Goal: Find specific page/section

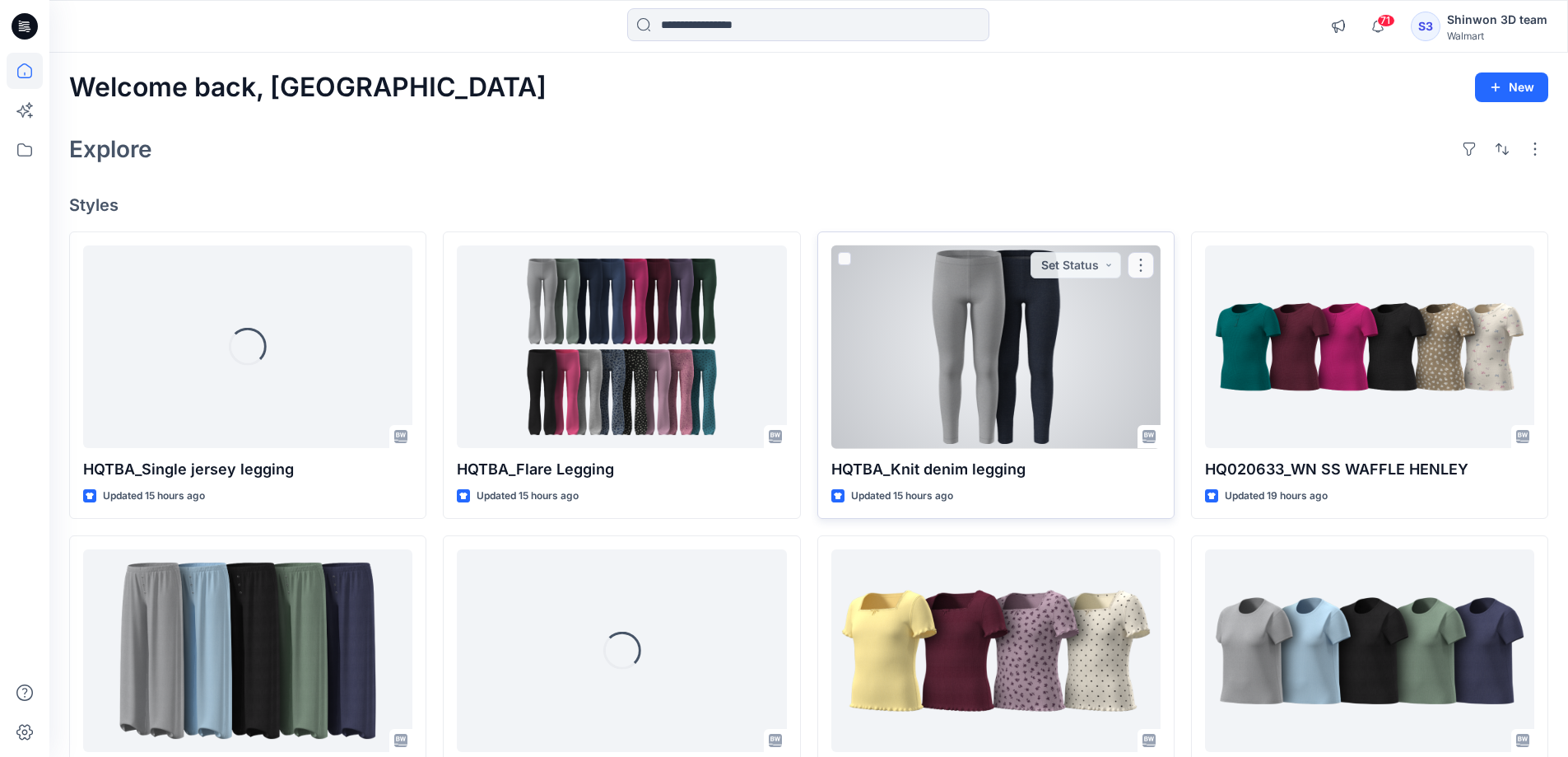
click at [995, 357] on div at bounding box center [996, 347] width 330 height 204
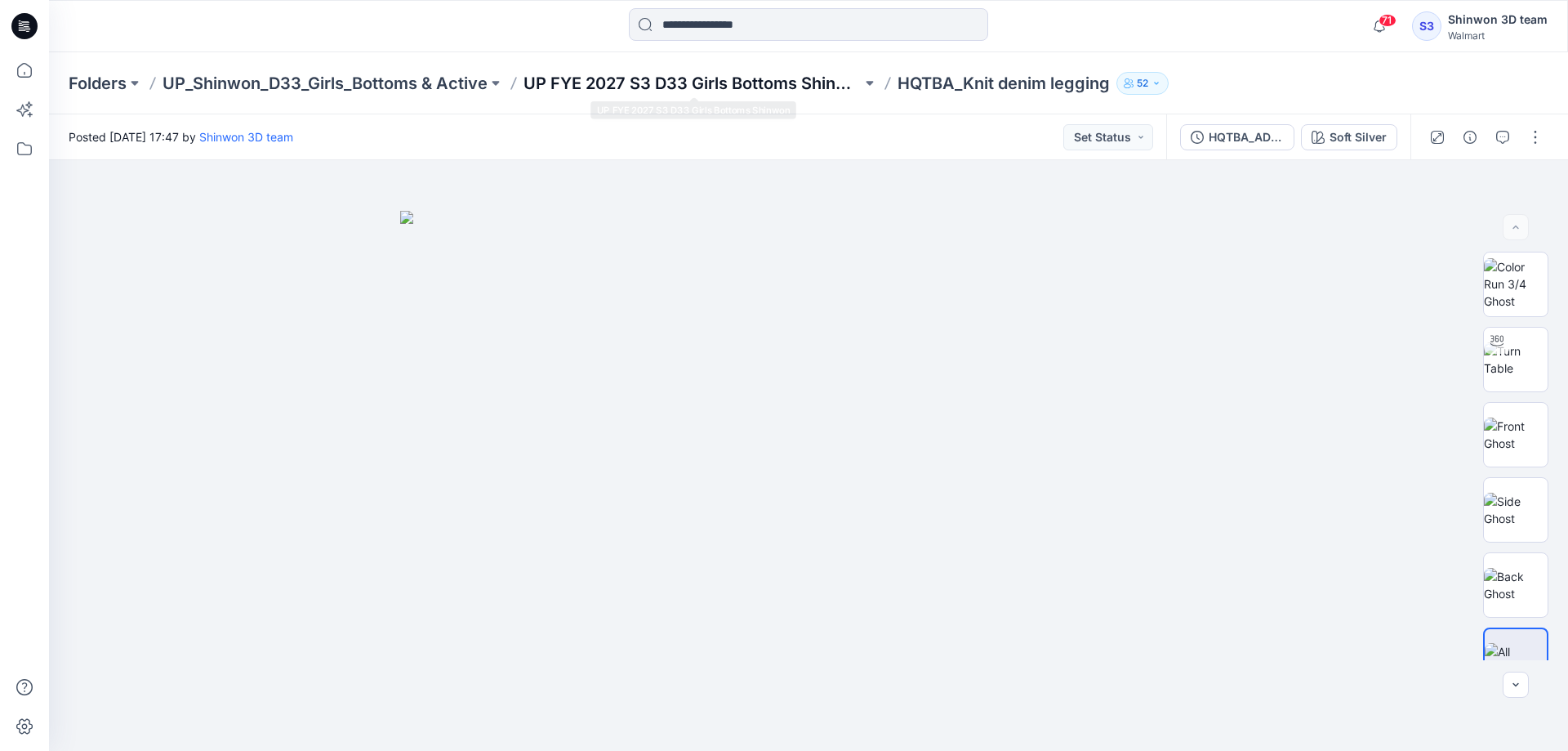
click at [687, 79] on p "UP FYE 2027 S3 D33 Girls Bottoms Shinwon" at bounding box center [692, 83] width 338 height 22
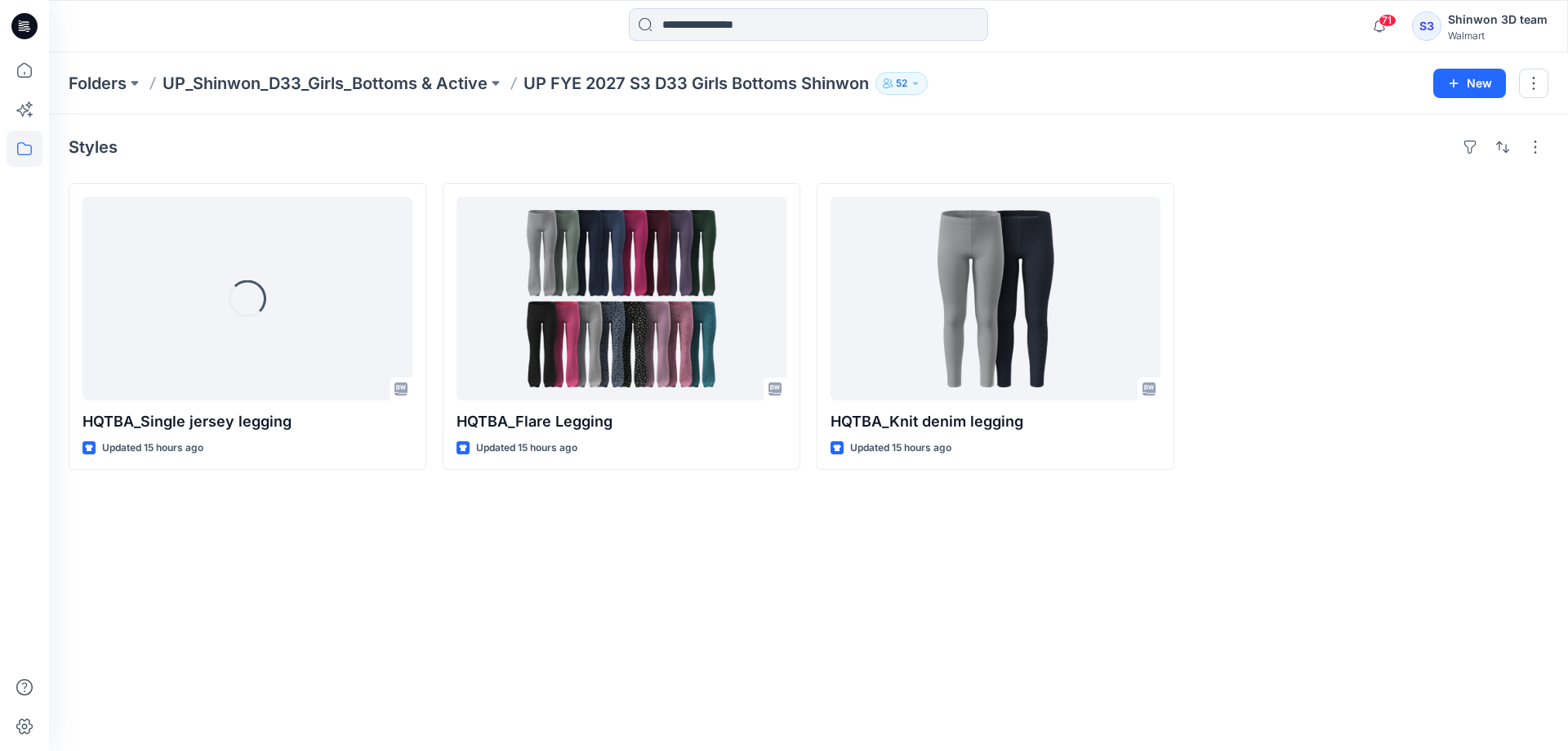
click at [599, 563] on div "Styles Loading... HQTBA_Single jersey legging Updated 15 hours ago HQTBA_Flare …" at bounding box center [808, 432] width 1519 height 636
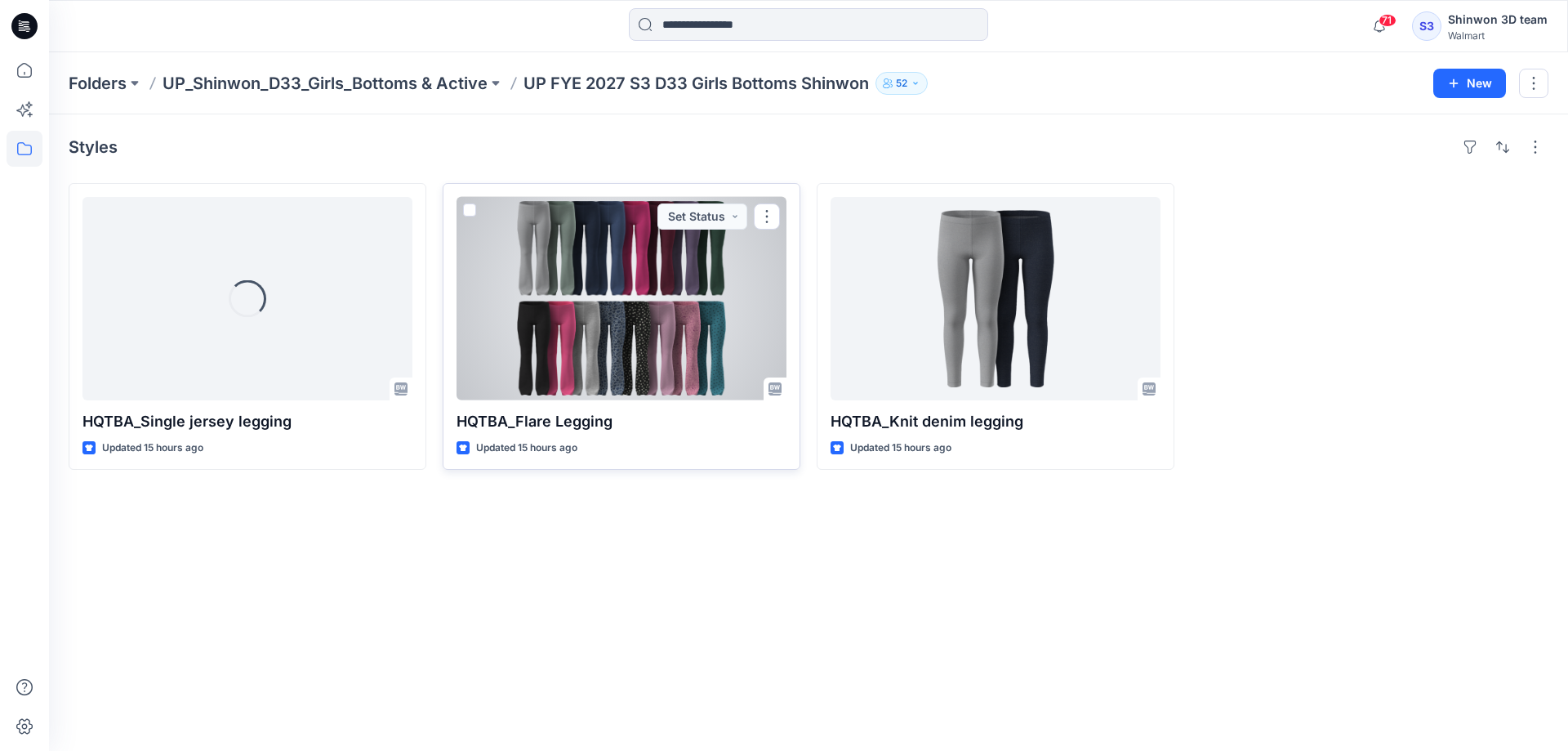
click at [630, 314] on div at bounding box center [621, 298] width 330 height 203
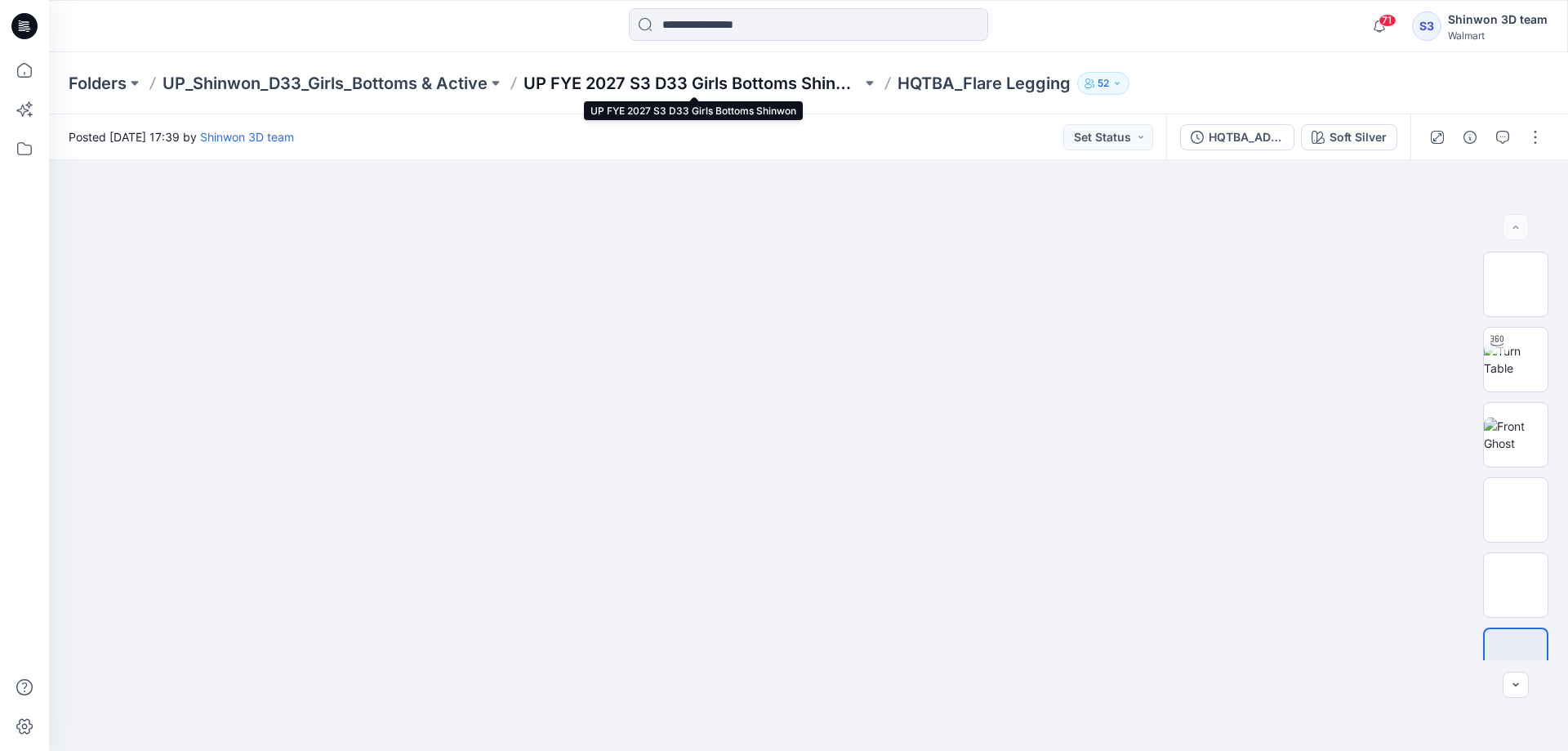
click at [623, 75] on p "UP FYE 2027 S3 D33 Girls Bottoms Shinwon" at bounding box center [692, 83] width 338 height 22
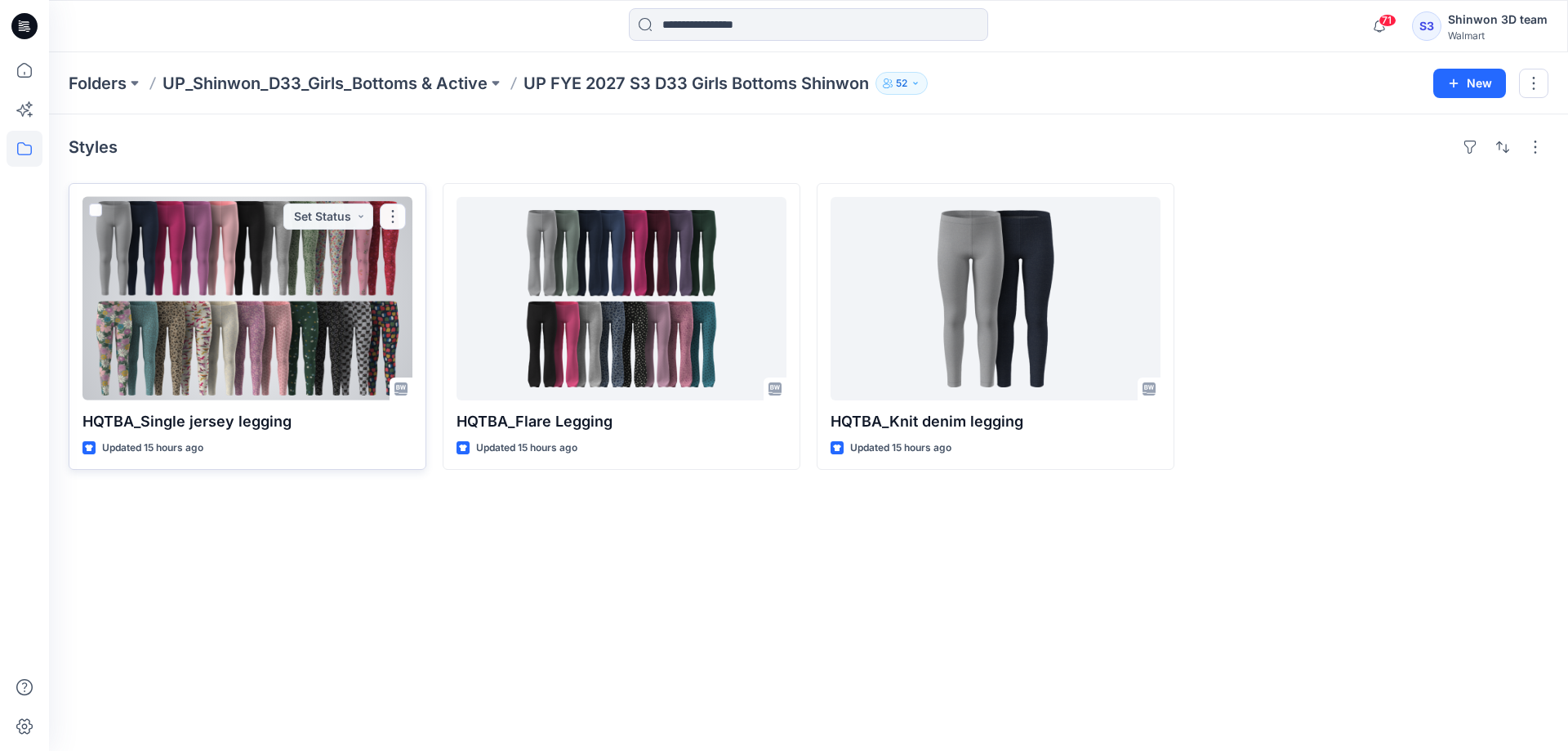
click at [231, 266] on div at bounding box center [247, 298] width 330 height 203
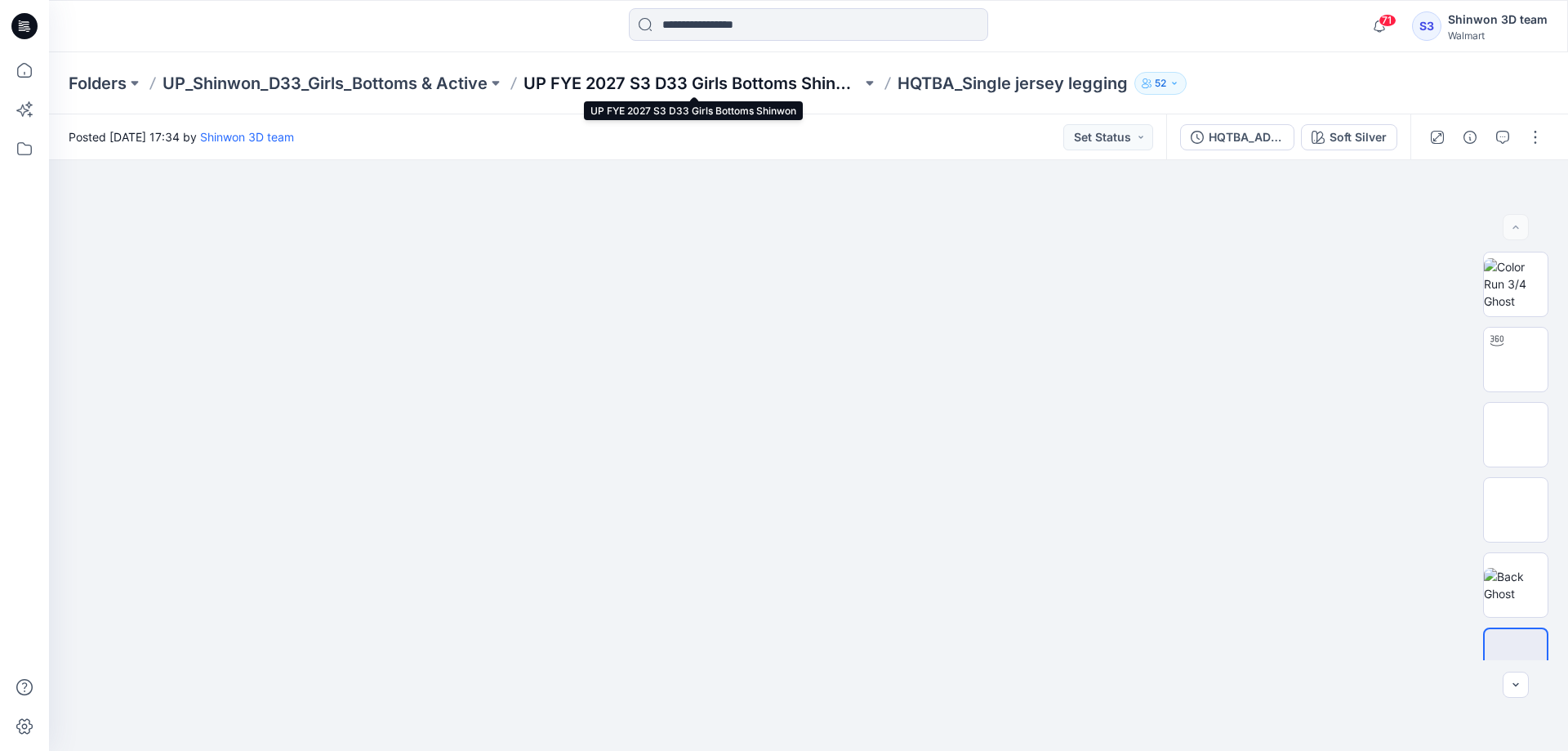
click at [735, 84] on p "UP FYE 2027 S3 D33 Girls Bottoms Shinwon" at bounding box center [692, 83] width 338 height 22
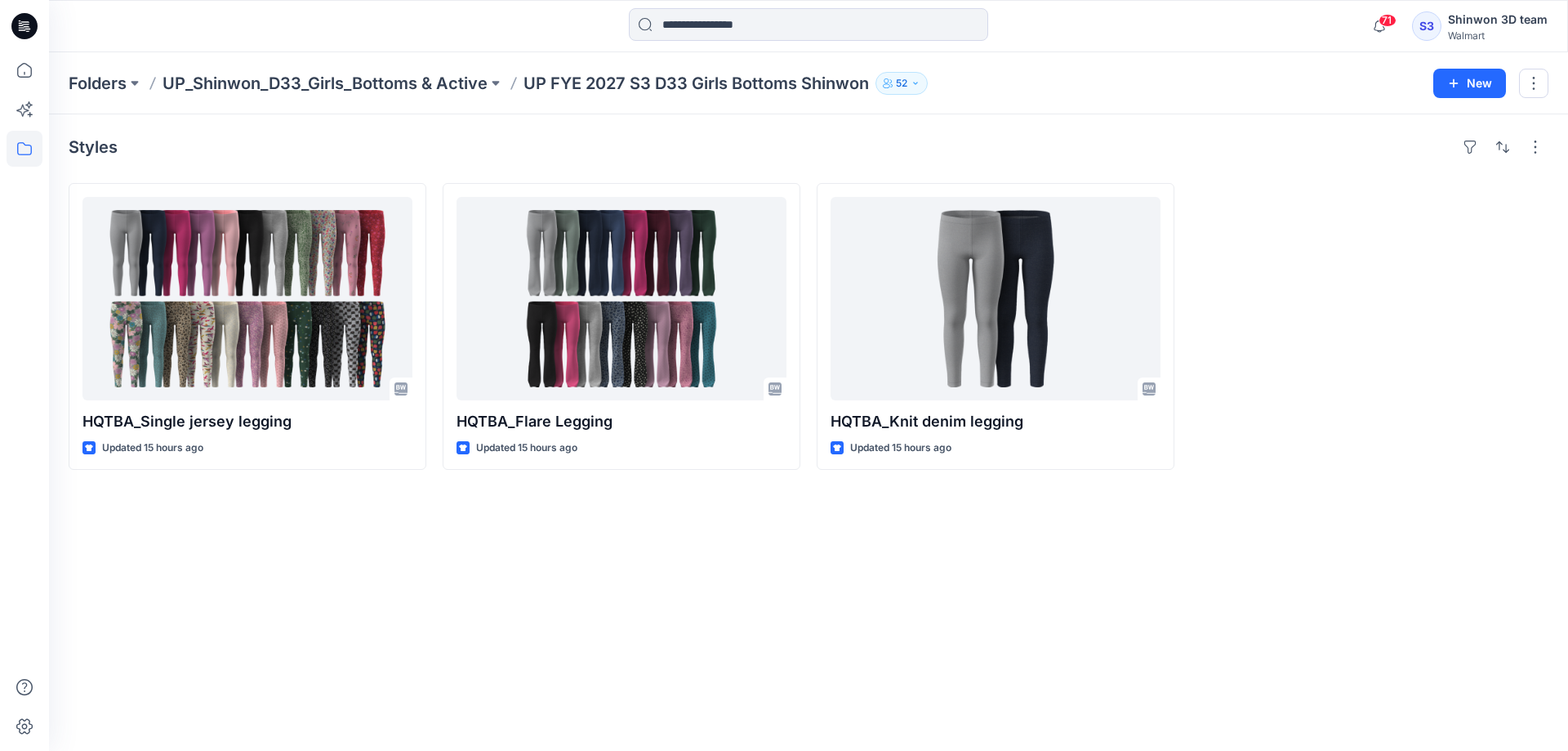
click at [851, 579] on div "Styles HQTBA_Single jersey legging Updated 15 hours ago HQTBA_Flare Legging Upd…" at bounding box center [808, 432] width 1519 height 636
drag, startPoint x: 1307, startPoint y: 435, endPoint x: 1348, endPoint y: 293, distance: 147.8
click at [1308, 435] on div at bounding box center [1370, 326] width 357 height 287
